Goal: Information Seeking & Learning: Learn about a topic

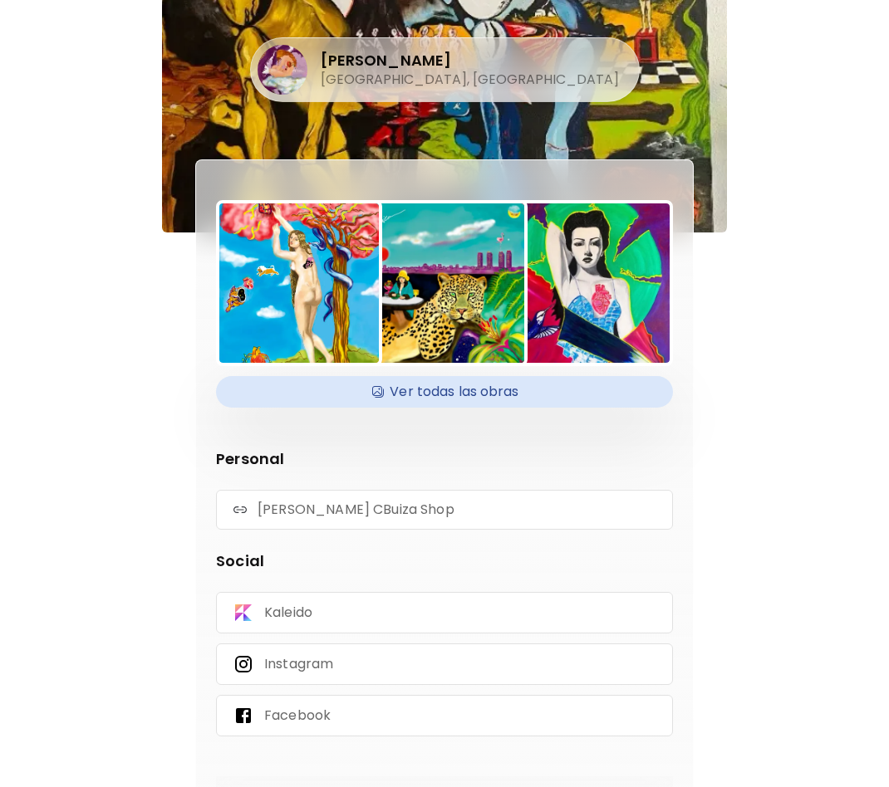
click at [468, 389] on h4 "Ver todas las obras" at bounding box center [444, 391] width 437 height 25
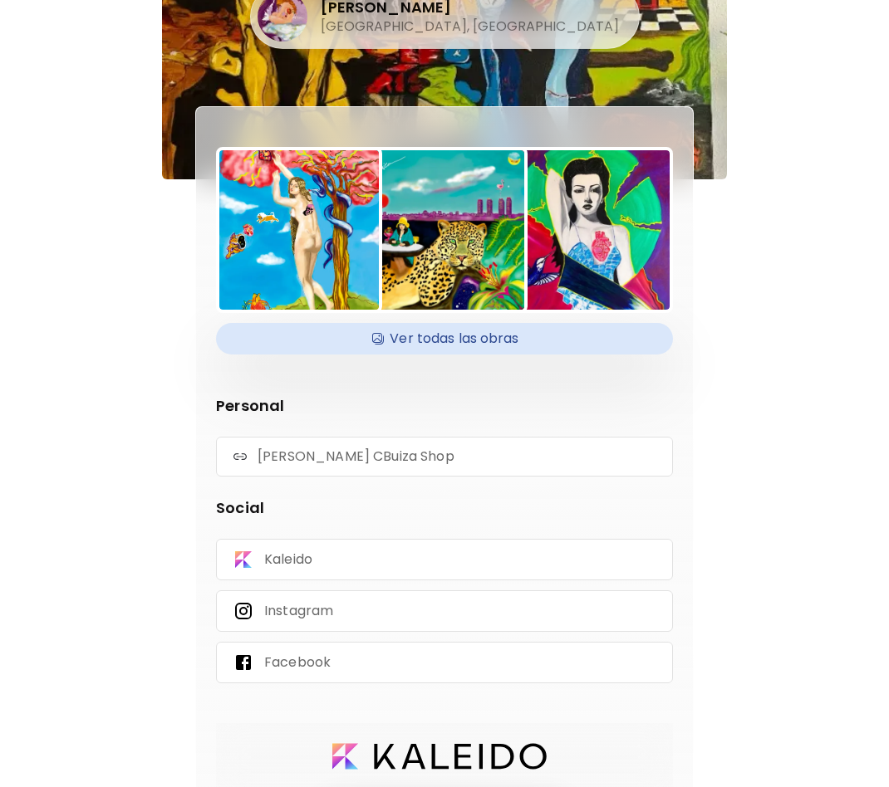
scroll to position [83, 0]
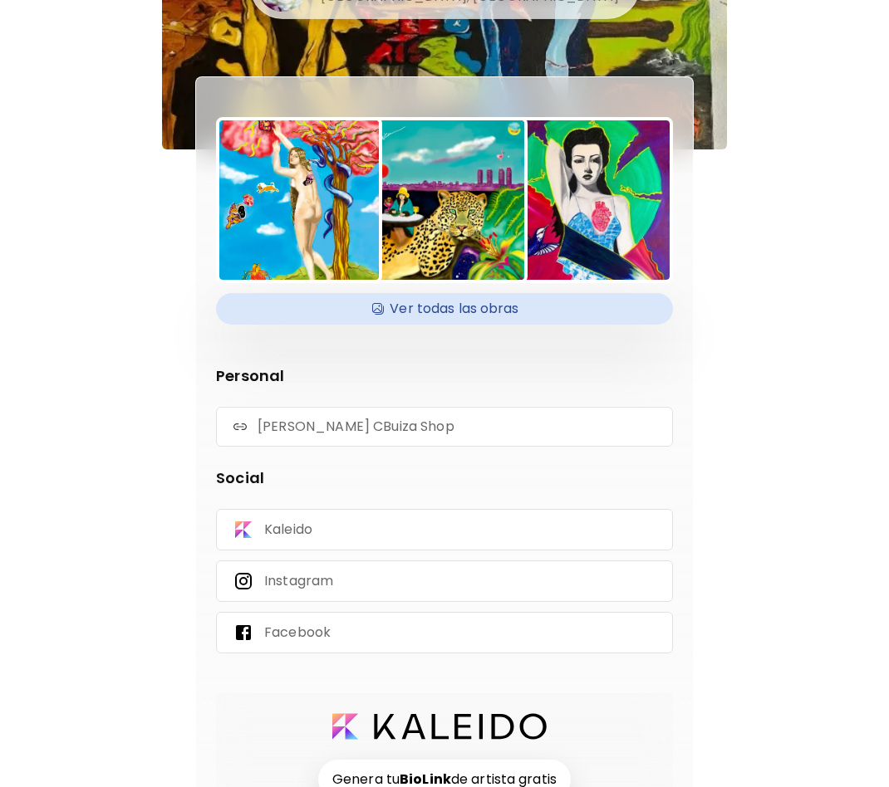
click at [359, 81] on div "Ver todas las obras Personal Rosa CBuiza Shop Social Kaleido Instagram Facebook…" at bounding box center [444, 458] width 498 height 764
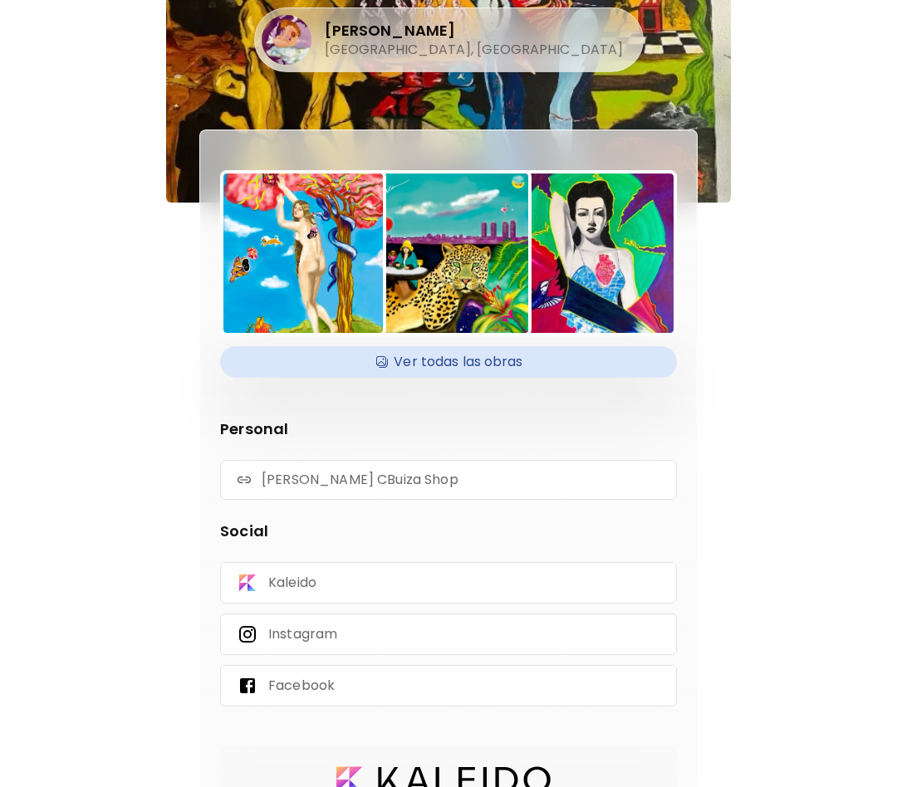
scroll to position [0, 0]
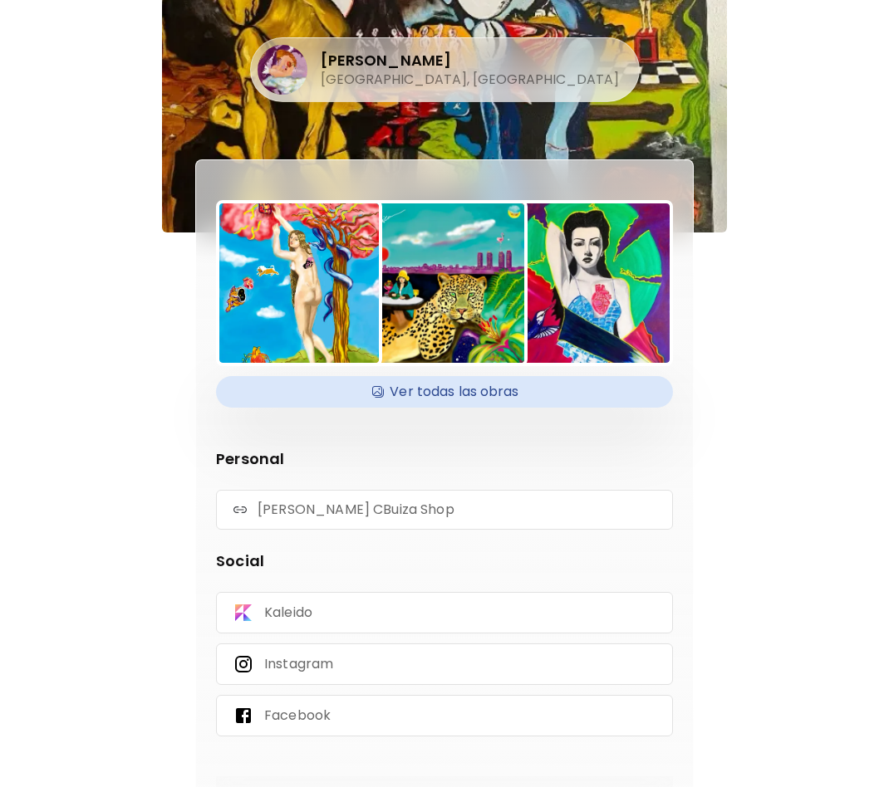
click at [445, 57] on h4 "[PERSON_NAME]" at bounding box center [470, 61] width 298 height 20
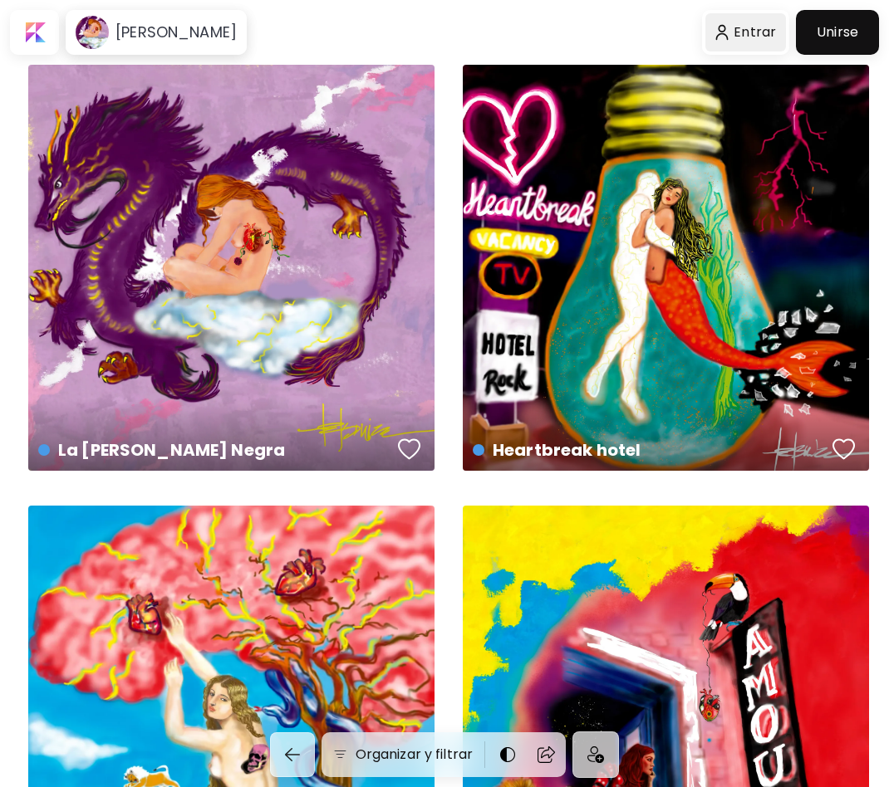
click at [763, 32] on div at bounding box center [745, 32] width 81 height 38
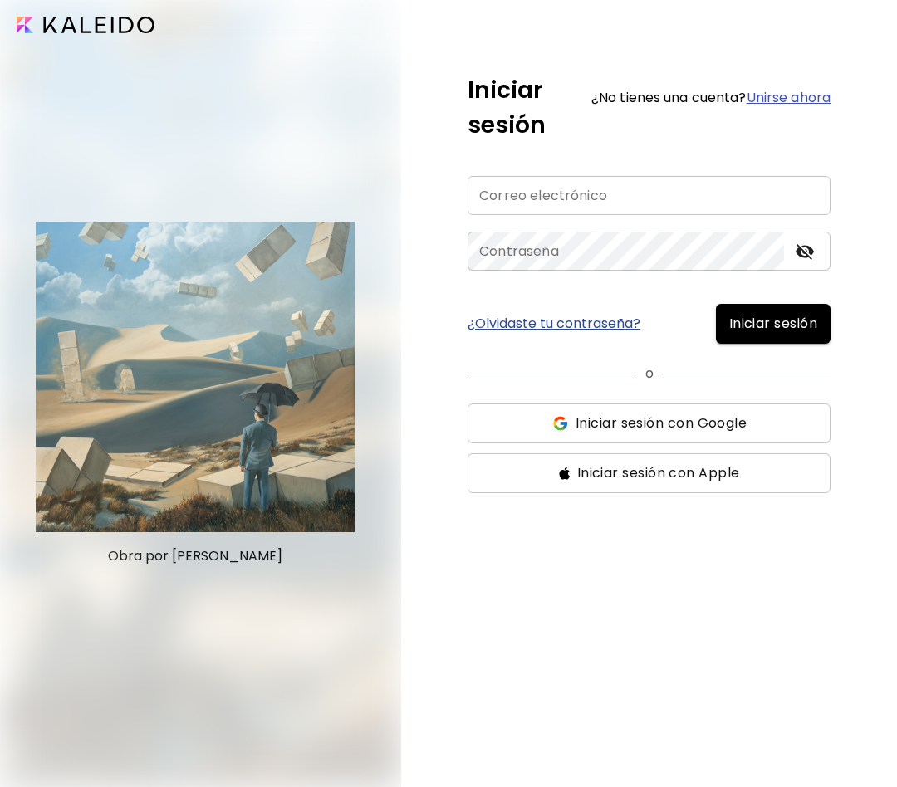
click at [282, 419] on div at bounding box center [199, 393] width 399 height 787
click at [286, 414] on div at bounding box center [199, 393] width 399 height 787
click at [291, 414] on div at bounding box center [199, 393] width 399 height 787
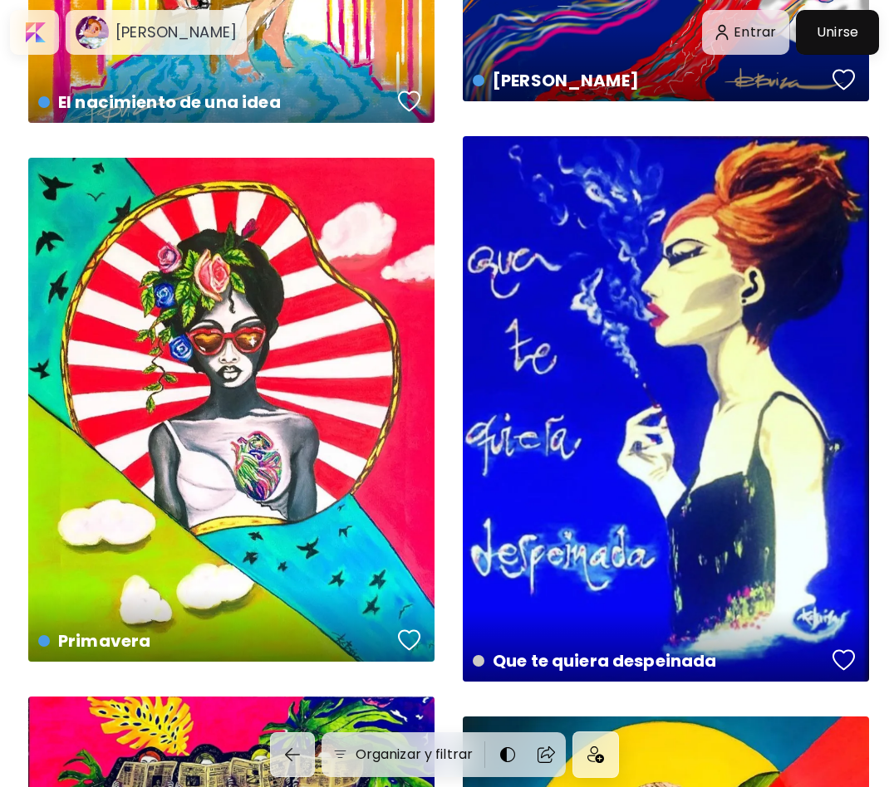
scroll to position [2574, 0]
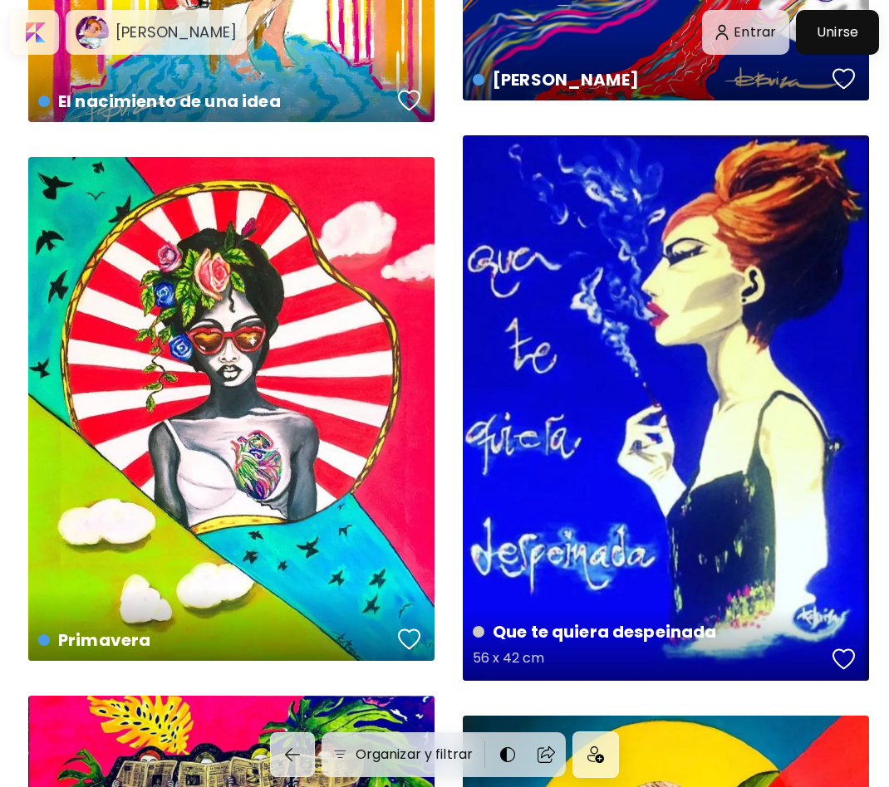
click at [635, 335] on div "Que te quiera despeinada 56 x 42 cm" at bounding box center [666, 408] width 406 height 546
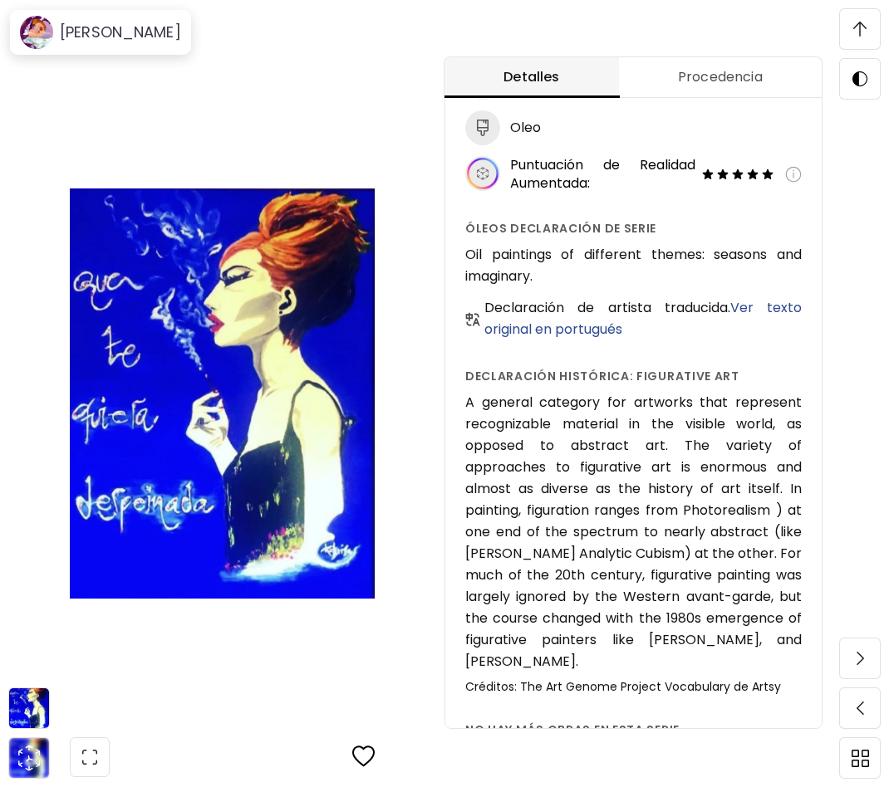
scroll to position [1389, 0]
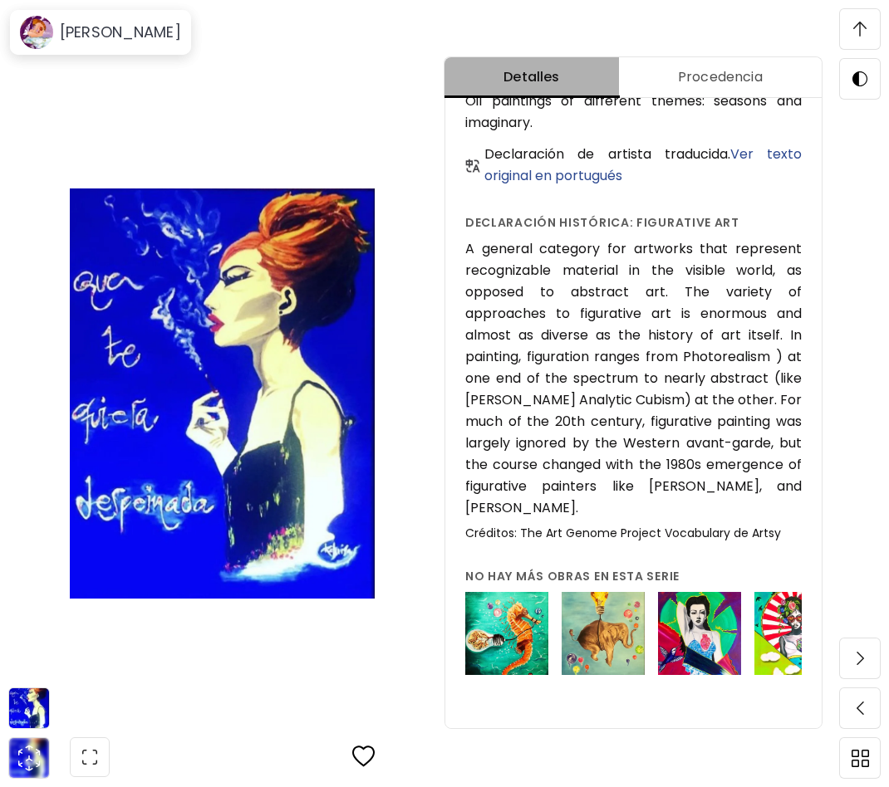
click at [557, 72] on span "Detalles" at bounding box center [531, 77] width 154 height 20
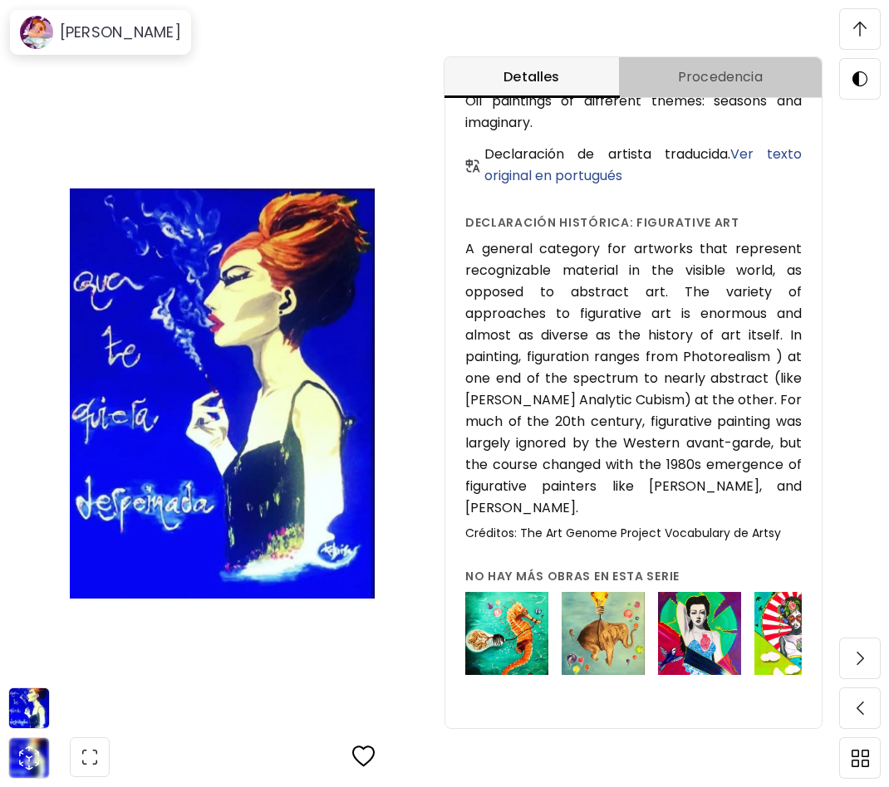
click at [730, 77] on span "Procedencia" at bounding box center [720, 77] width 183 height 20
